Goal: Find contact information: Find contact information

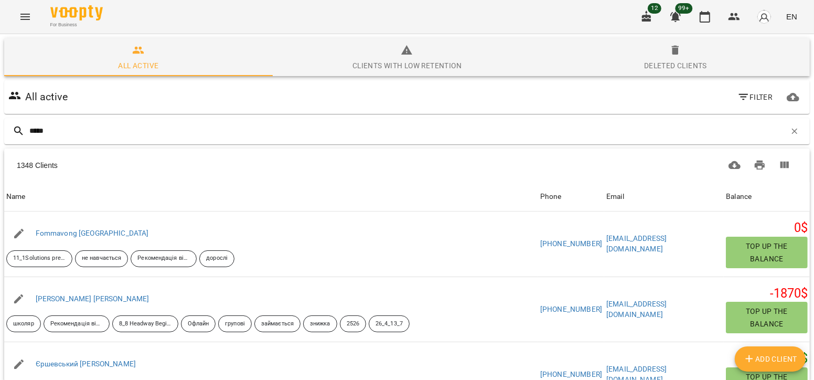
type input "******"
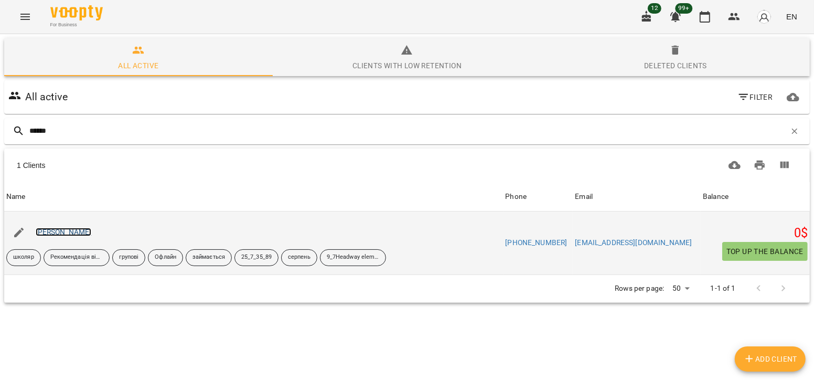
click at [56, 229] on link "[PERSON_NAME]" at bounding box center [64, 232] width 56 height 8
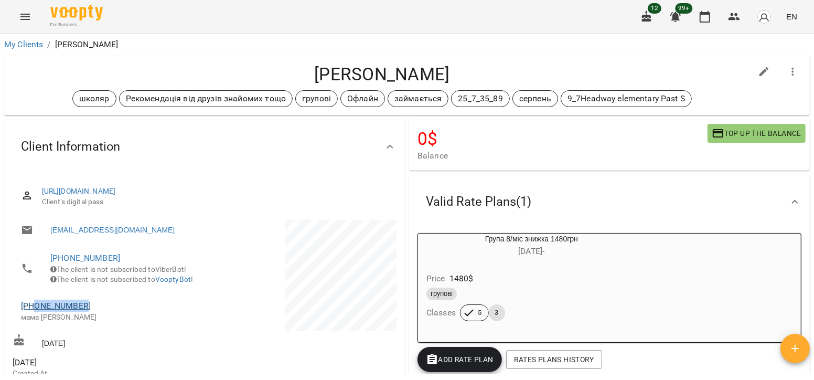
drag, startPoint x: 87, startPoint y: 321, endPoint x: 37, endPoint y: 316, distance: 50.1
click at [37, 312] on span "+380970247033" at bounding box center [107, 306] width 173 height 13
copy link "0970247033"
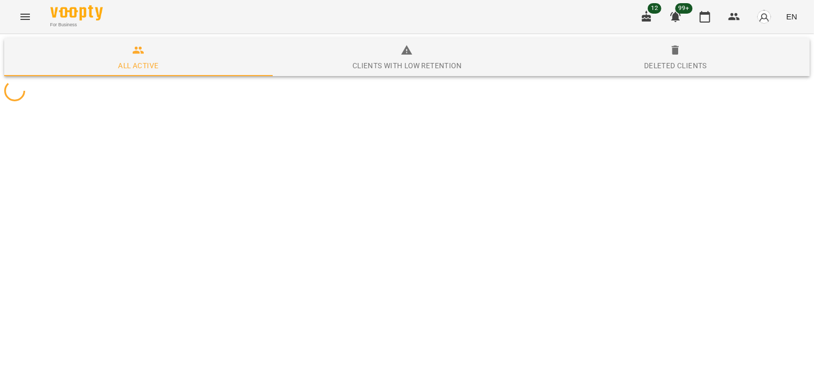
click at [124, 17] on div "For Business 12 99+ EN" at bounding box center [407, 17] width 814 height 34
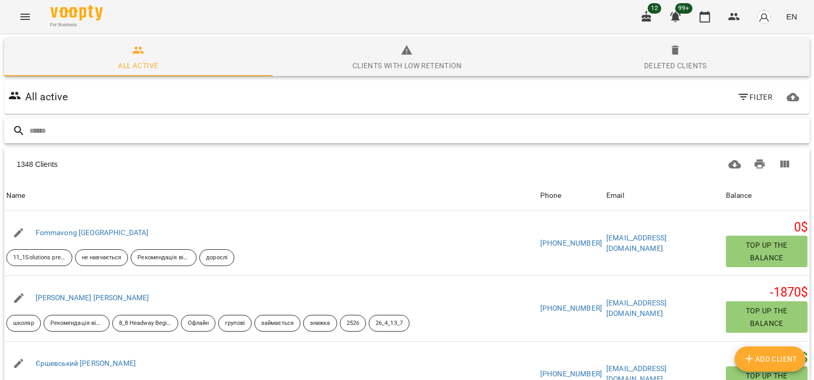
click at [117, 125] on input "text" at bounding box center [417, 130] width 776 height 17
type input "******"
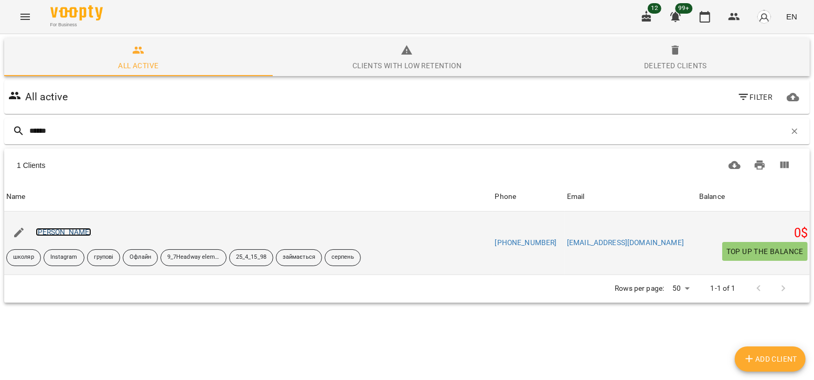
click at [77, 233] on link "Мотрич Вікторія" at bounding box center [64, 232] width 56 height 8
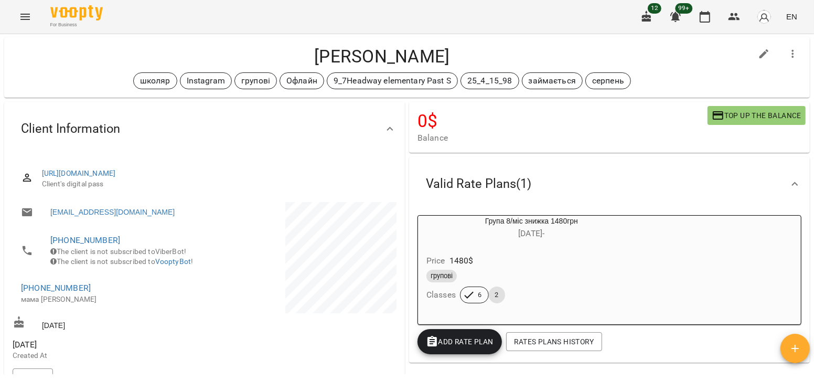
scroll to position [19, 0]
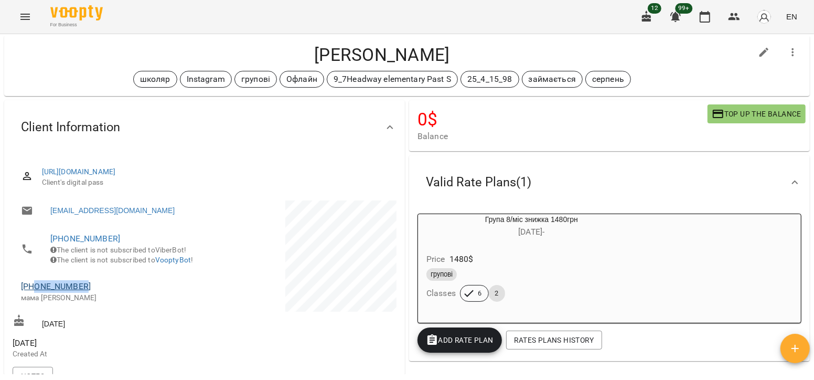
drag, startPoint x: 87, startPoint y: 302, endPoint x: 35, endPoint y: 297, distance: 52.7
click at [35, 293] on span "+380971233528" at bounding box center [107, 286] width 173 height 13
copy link "0971233528"
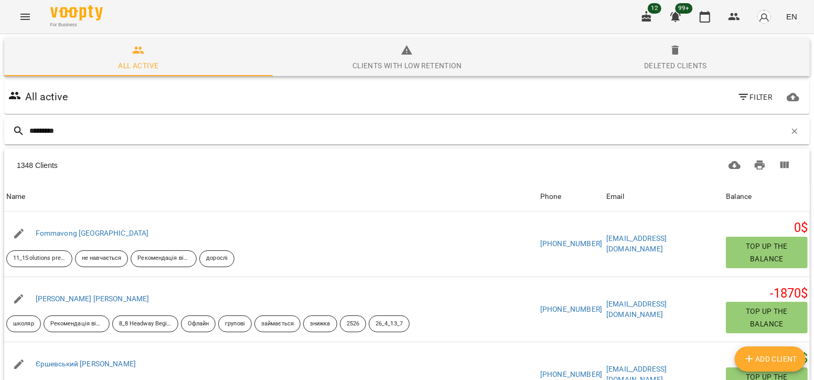
type input "**********"
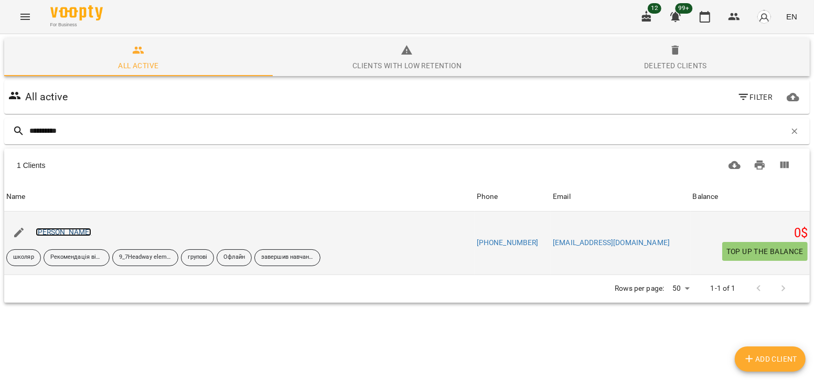
click at [71, 231] on link "Косинський Данило" at bounding box center [64, 232] width 56 height 8
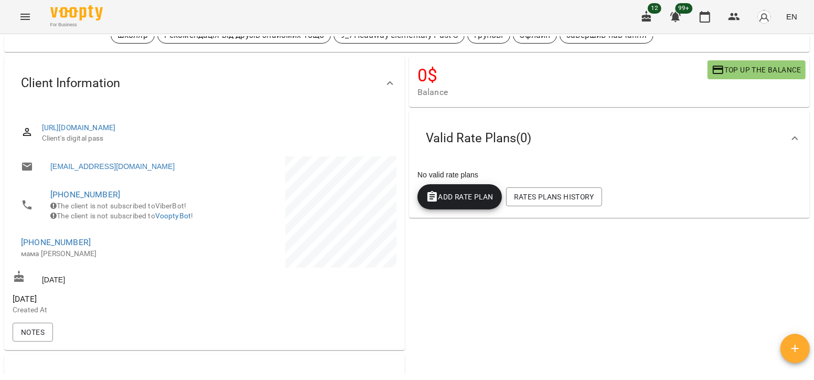
scroll to position [69, 0]
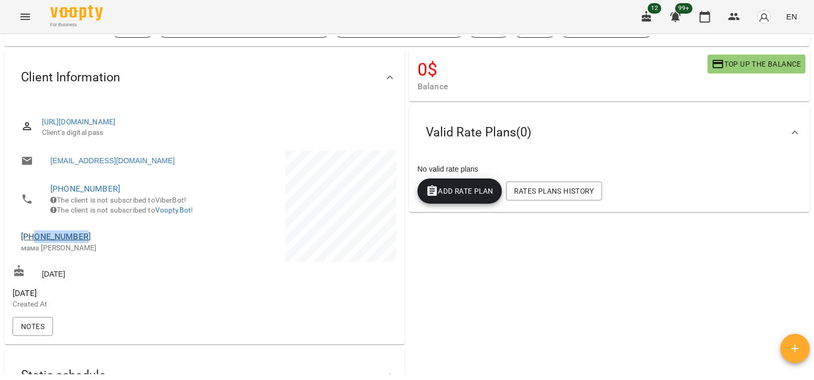
drag, startPoint x: 93, startPoint y: 253, endPoint x: 35, endPoint y: 248, distance: 58.5
click at [35, 243] on span "+380503522754" at bounding box center [107, 236] width 173 height 13
copy link "0503522754"
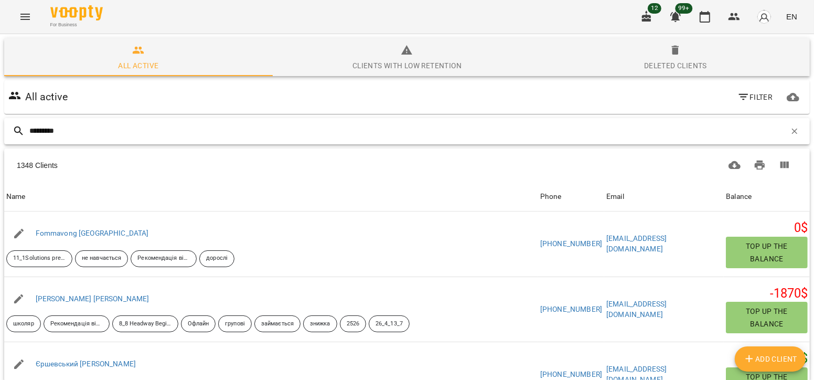
type input "**********"
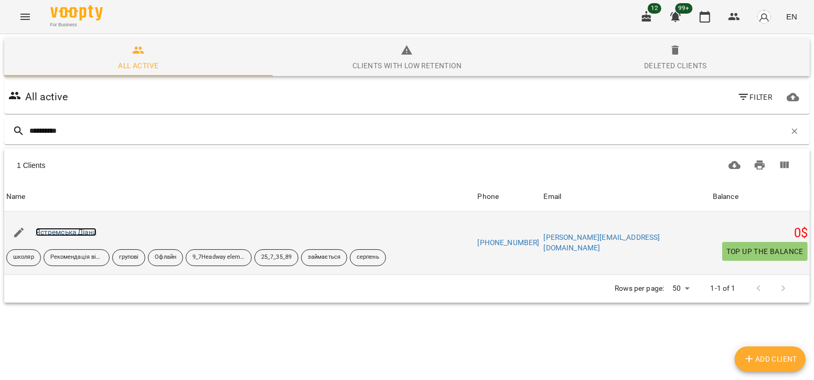
click at [77, 230] on link "Ястремська Діана" at bounding box center [66, 232] width 61 height 8
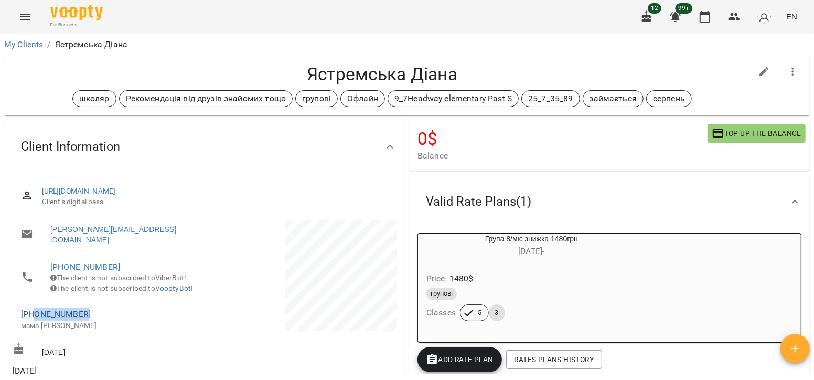
drag, startPoint x: 88, startPoint y: 319, endPoint x: 35, endPoint y: 317, distance: 53.1
click at [35, 317] on span "+380987215386" at bounding box center [107, 314] width 173 height 13
copy link "0987215386"
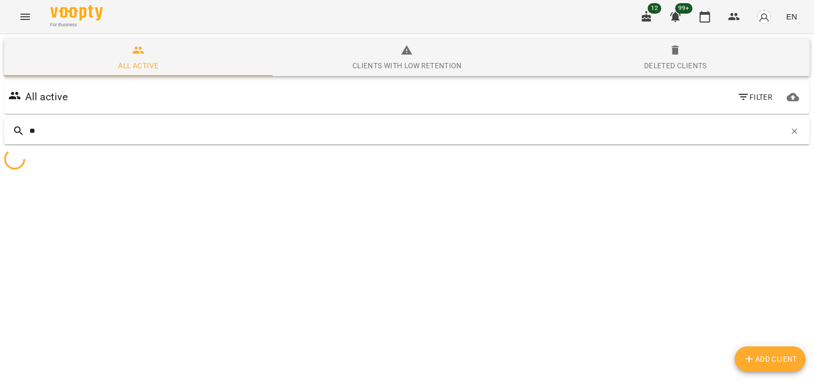
type input "*"
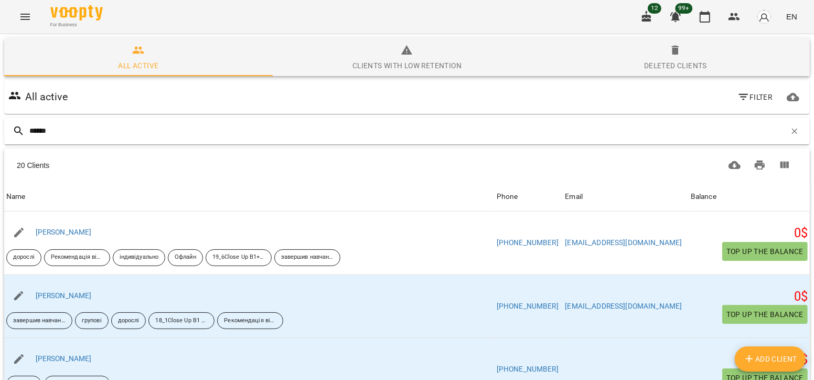
type input "*******"
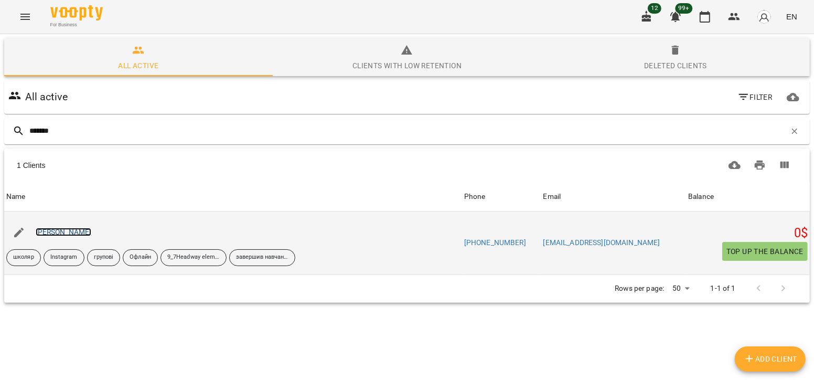
click at [65, 231] on link "Яремчук Владислава" at bounding box center [64, 232] width 56 height 8
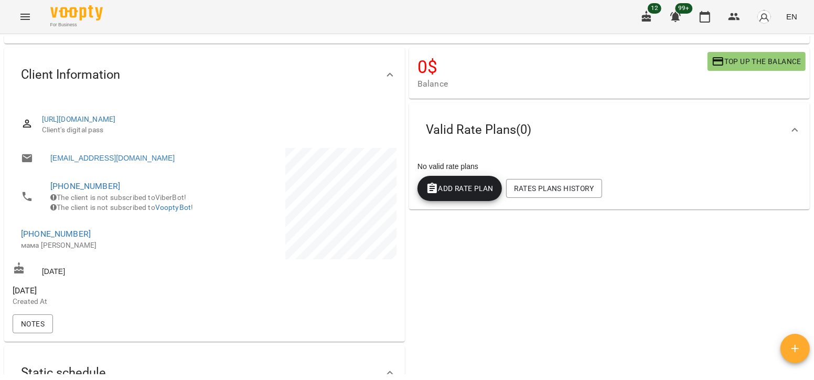
scroll to position [72, 0]
drag, startPoint x: 88, startPoint y: 251, endPoint x: 36, endPoint y: 249, distance: 52.0
click at [36, 240] on span "+380956063664" at bounding box center [107, 233] width 173 height 13
copy link "0956063664"
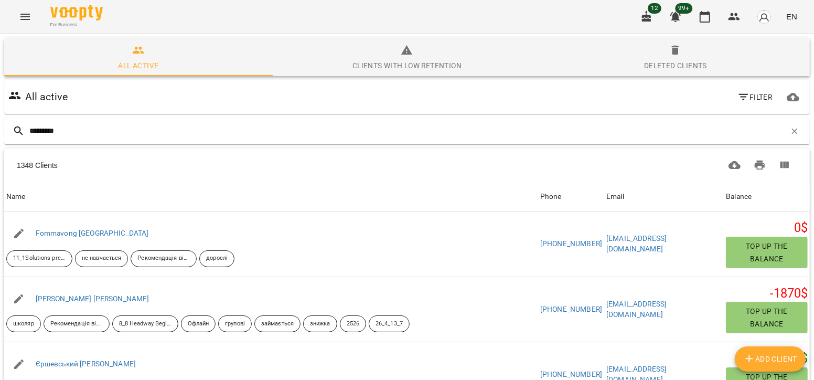
type input "**********"
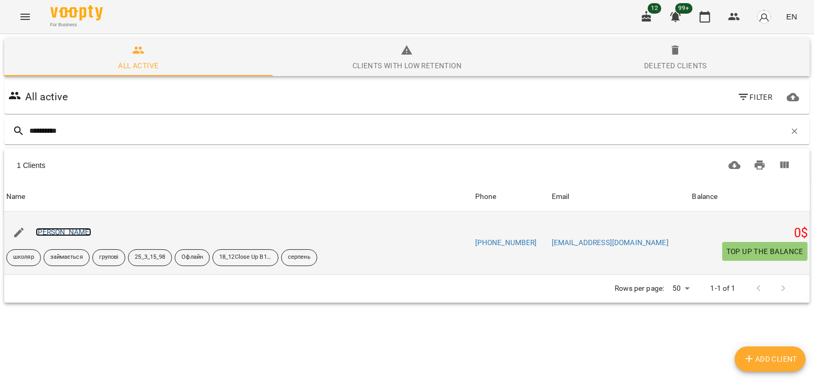
click at [91, 232] on link "Кульчицька Дарина" at bounding box center [64, 232] width 56 height 8
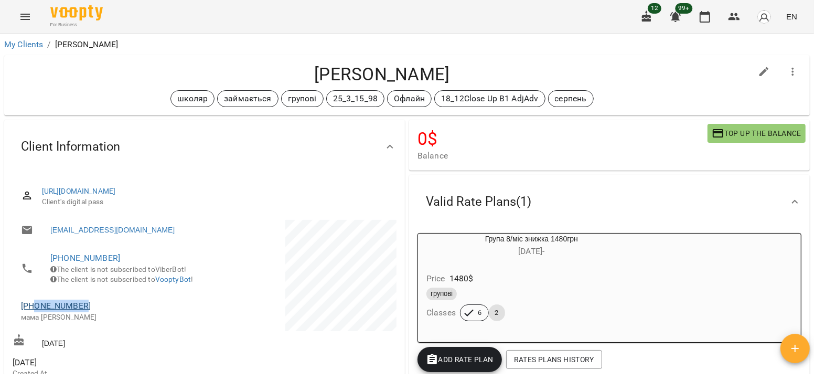
drag, startPoint x: 86, startPoint y: 318, endPoint x: 34, endPoint y: 321, distance: 51.5
click at [34, 312] on span "+380679895674" at bounding box center [107, 306] width 173 height 13
copy link "0679895674"
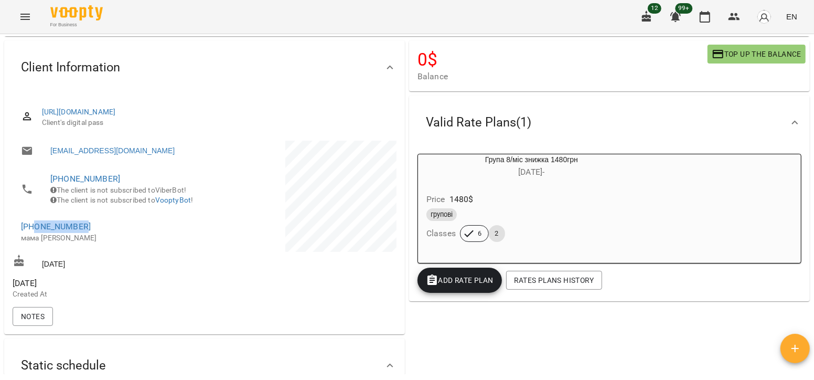
scroll to position [80, 0]
